Goal: Task Accomplishment & Management: Manage account settings

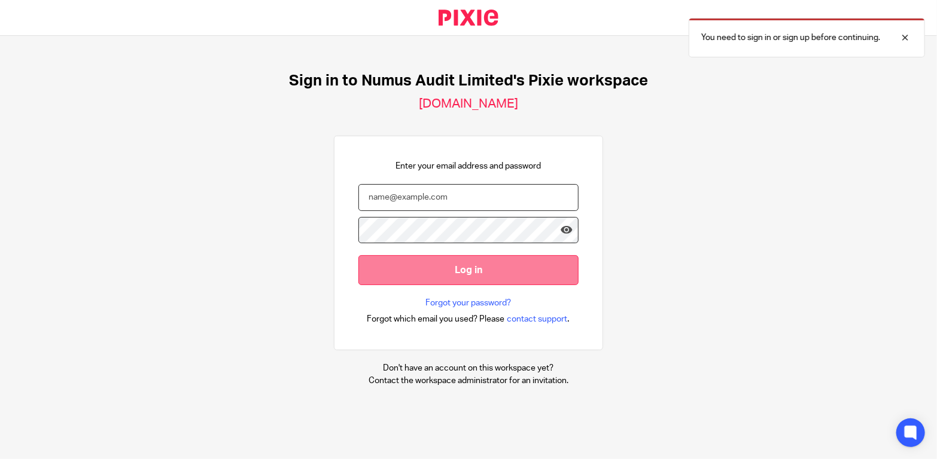
type input "Genagriti"
click at [399, 268] on input "Log in" at bounding box center [468, 269] width 220 height 29
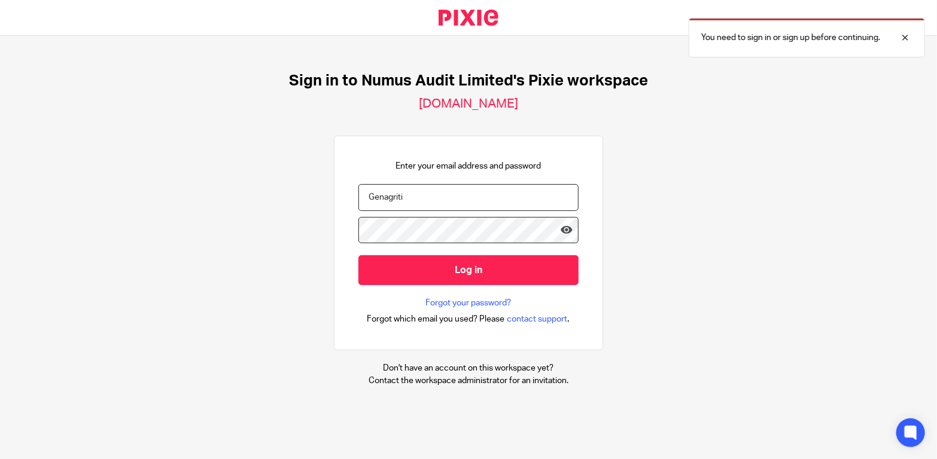
click at [652, 333] on div "Sign in to Numus Audit Limited's Pixie workspace [DOMAIN_NAME] Enter your email…" at bounding box center [468, 229] width 937 height 387
click at [436, 195] on input "Genagriti" at bounding box center [468, 197] width 220 height 27
drag, startPoint x: 458, startPoint y: 195, endPoint x: 299, endPoint y: 179, distance: 159.9
click at [299, 179] on div "Sign in to Numus Audit Limited's Pixie workspace [DOMAIN_NAME] Enter your email…" at bounding box center [468, 229] width 937 height 387
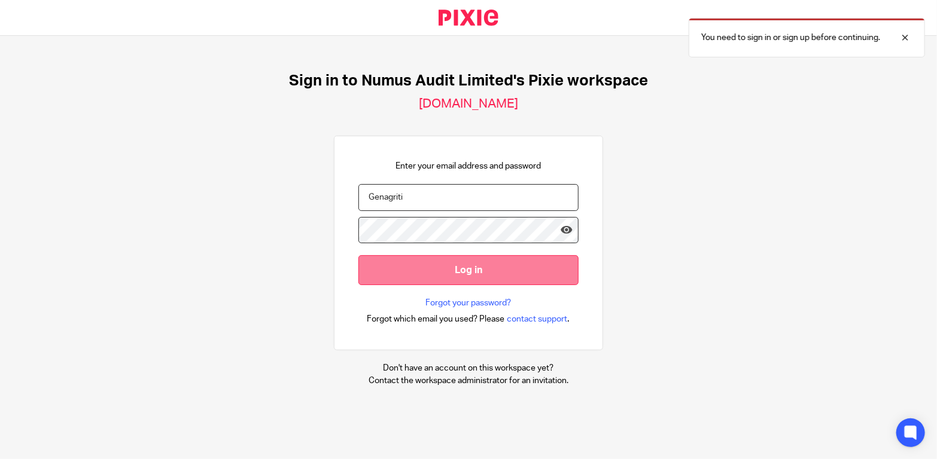
click at [417, 263] on input "Log in" at bounding box center [468, 269] width 220 height 29
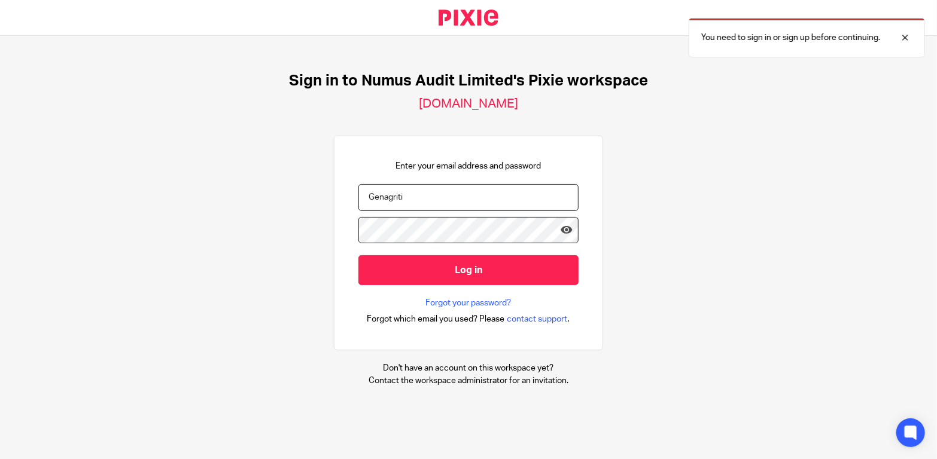
drag, startPoint x: 420, startPoint y: 200, endPoint x: 317, endPoint y: 190, distance: 103.3
click at [317, 190] on div "Sign in to Numus Audit Limited's Pixie workspace [DOMAIN_NAME] Enter your email…" at bounding box center [468, 229] width 937 height 387
click at [425, 195] on input "email" at bounding box center [468, 197] width 220 height 27
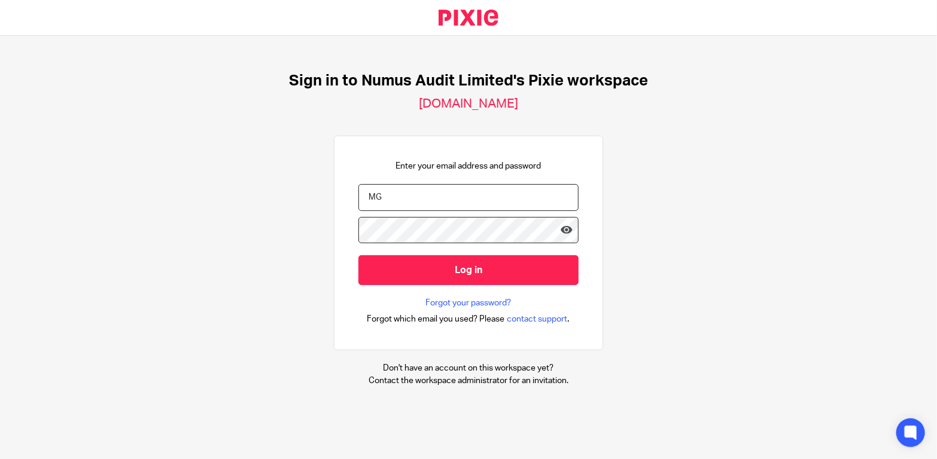
type input "M"
type input "j"
type input "[EMAIL_ADDRESS][DOMAIN_NAME]"
click at [358, 255] on input "Log in" at bounding box center [468, 269] width 220 height 29
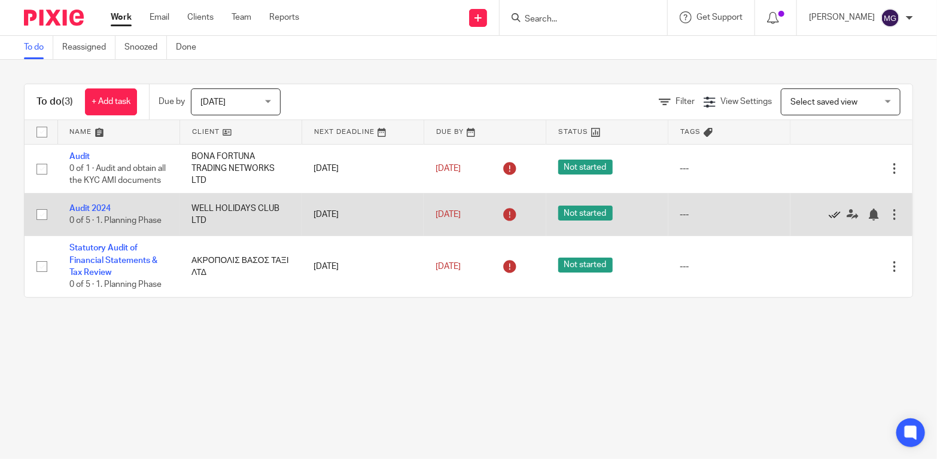
click at [829, 221] on icon at bounding box center [835, 215] width 12 height 12
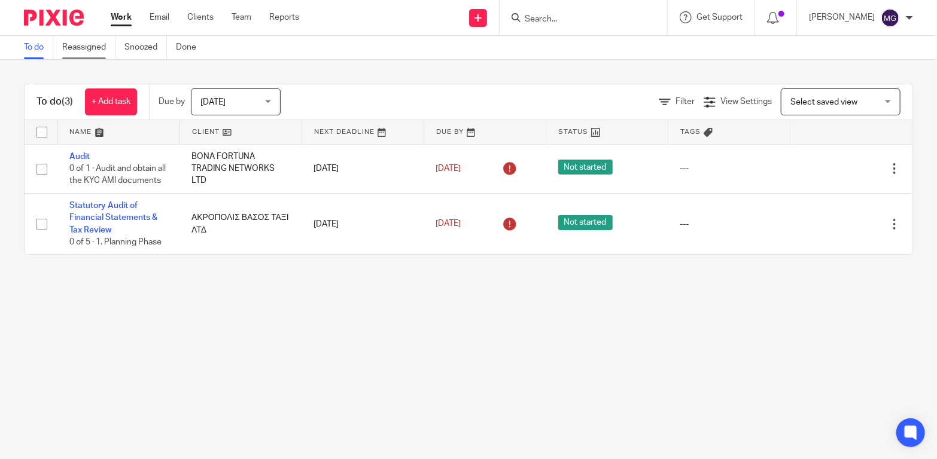
click at [75, 45] on link "Reassigned" at bounding box center [88, 47] width 53 height 23
